Goal: Information Seeking & Learning: Learn about a topic

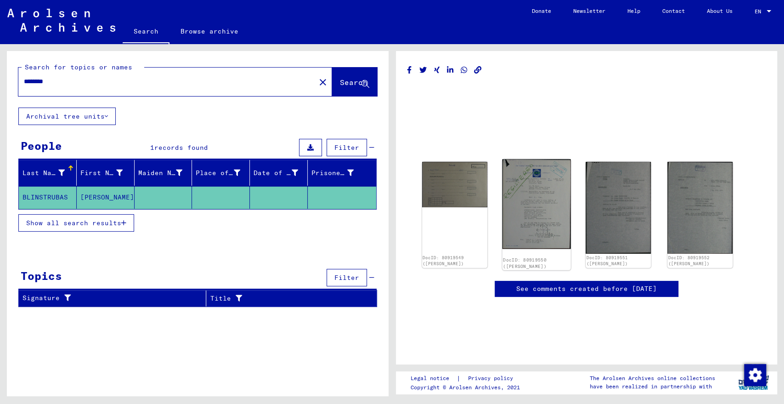
click at [541, 198] on img at bounding box center [536, 204] width 68 height 90
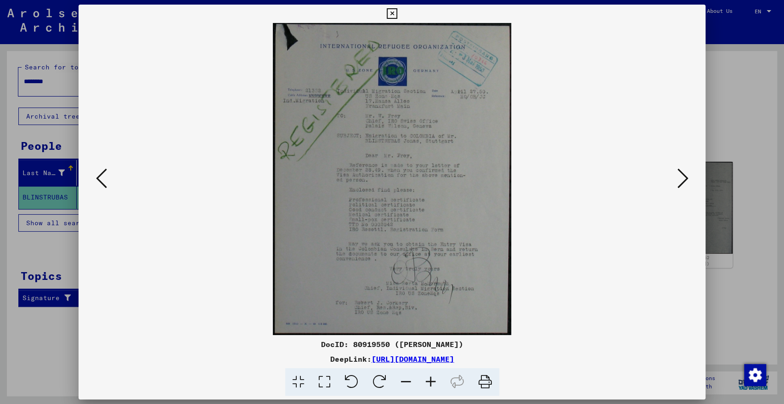
click at [431, 379] on icon at bounding box center [430, 382] width 25 height 28
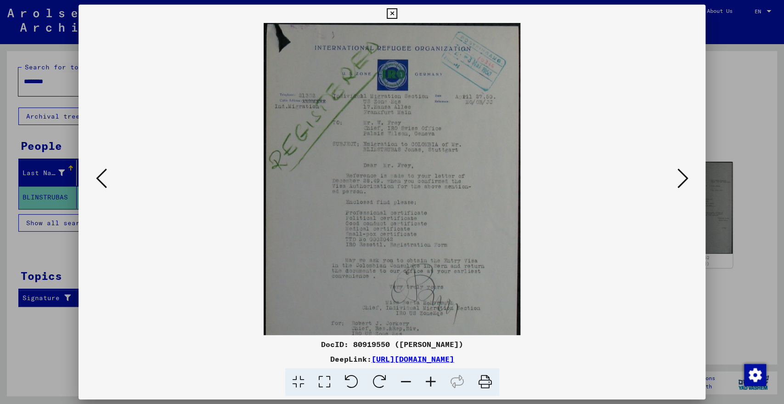
click at [431, 379] on icon at bounding box center [430, 382] width 25 height 28
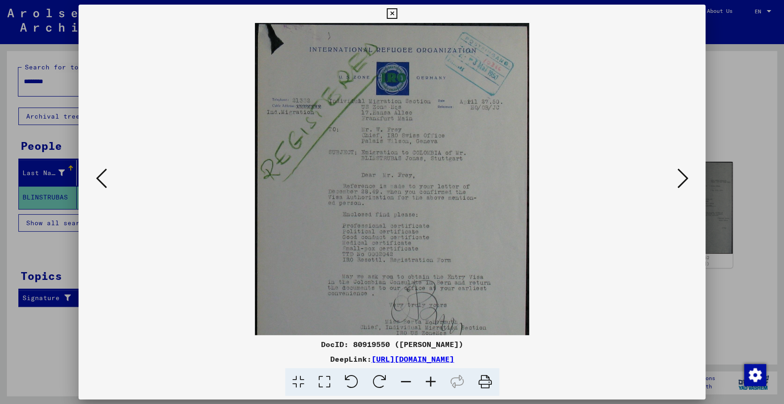
click at [431, 379] on icon at bounding box center [430, 382] width 25 height 28
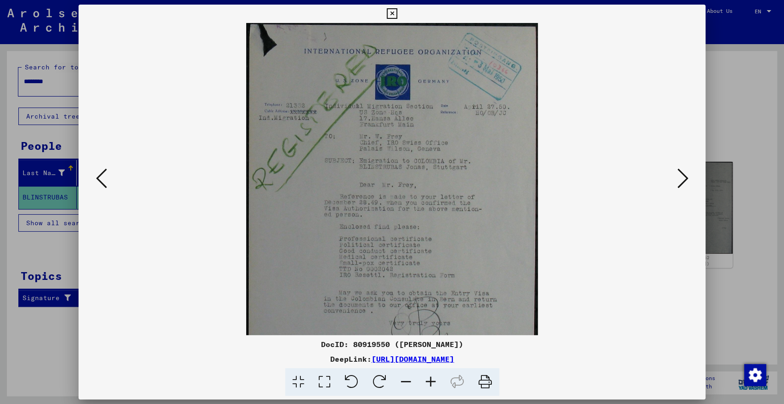
click at [431, 379] on icon at bounding box center [430, 382] width 25 height 28
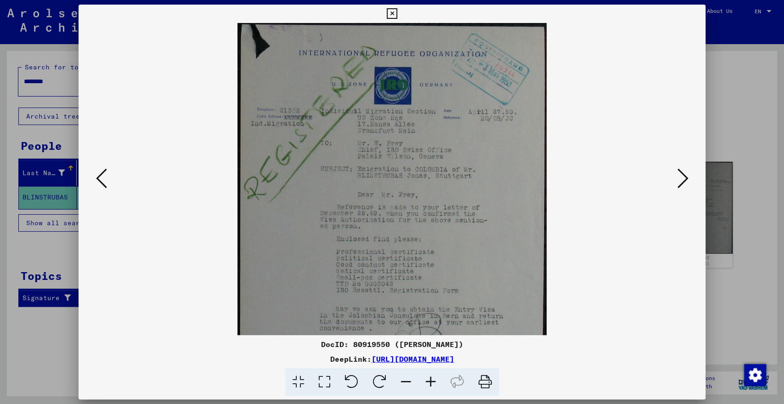
click at [431, 379] on icon at bounding box center [430, 382] width 25 height 28
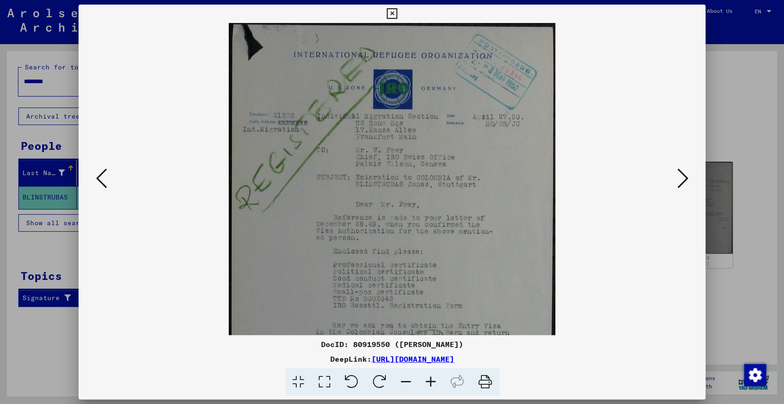
click at [431, 379] on icon at bounding box center [430, 382] width 25 height 28
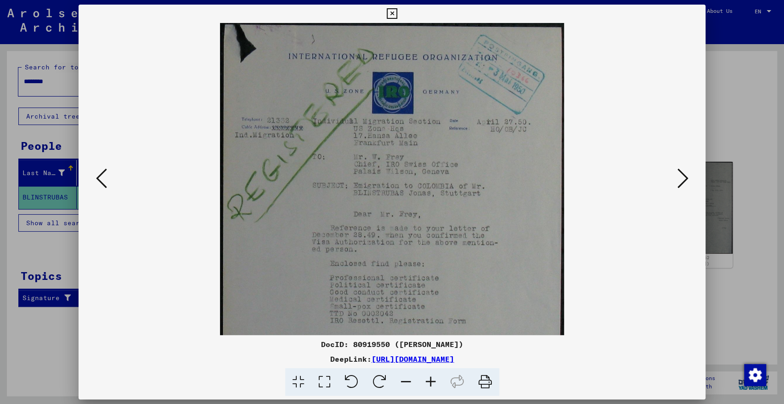
click at [394, 14] on icon at bounding box center [392, 13] width 11 height 11
